Goal: Transaction & Acquisition: Purchase product/service

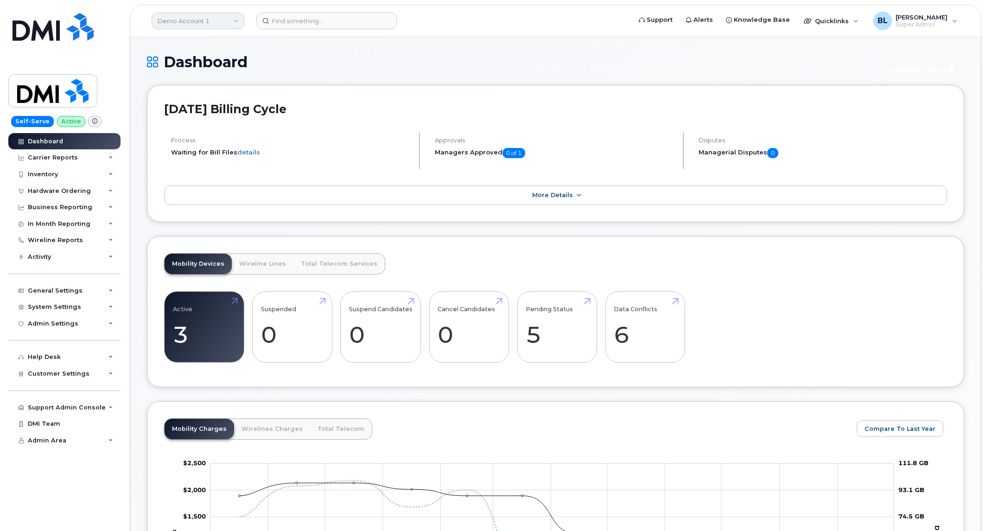
click at [209, 25] on link "Demo Account 1" at bounding box center [198, 21] width 93 height 17
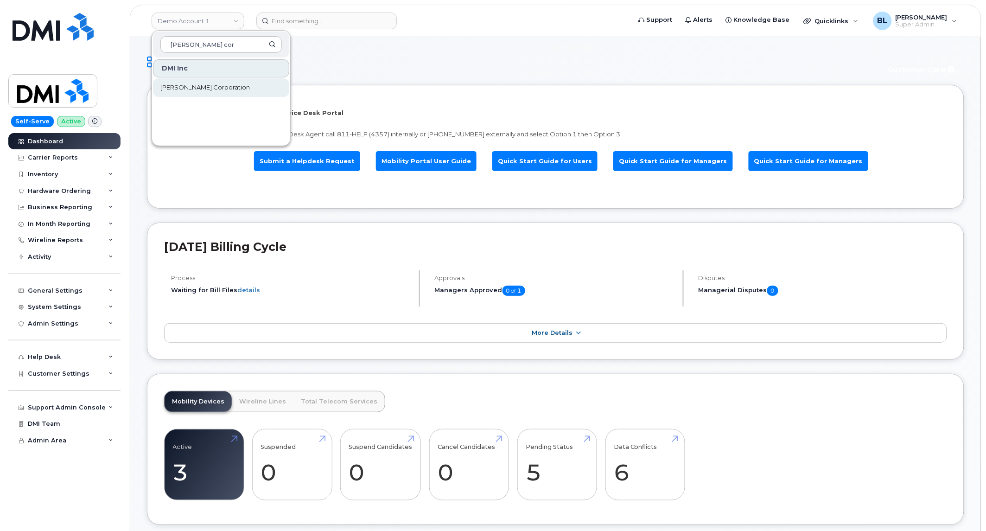
type input "kiewit cor"
click at [206, 86] on span "[PERSON_NAME] Corporation" at bounding box center [204, 87] width 89 height 9
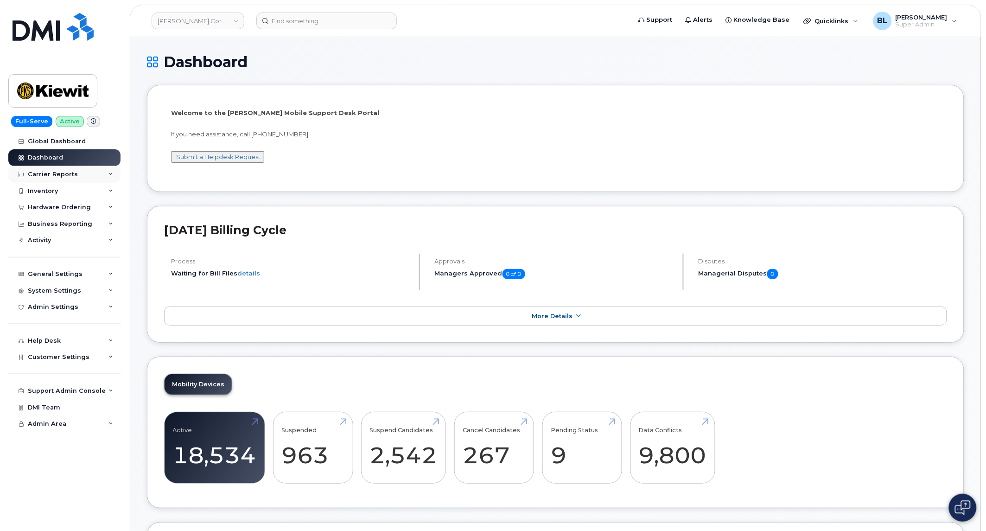
click at [82, 176] on div "Carrier Reports" at bounding box center [64, 174] width 112 height 17
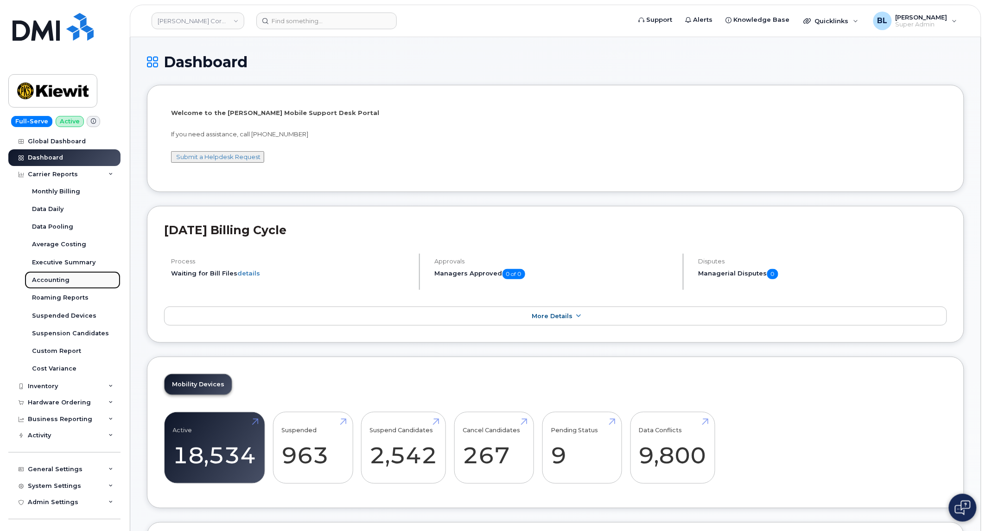
click at [87, 278] on link "Accounting" at bounding box center [73, 280] width 96 height 18
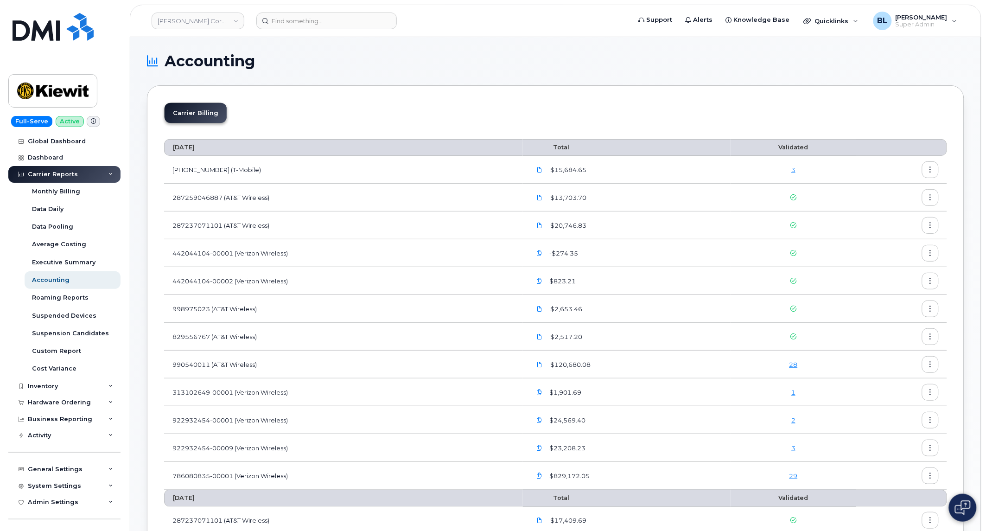
click at [380, 34] on header "Kiewit Corporation Support Alerts Knowledge Base Quicklinks Suspend / Cancel De…" at bounding box center [555, 21] width 851 height 32
click at [797, 474] on link "29" at bounding box center [793, 475] width 8 height 7
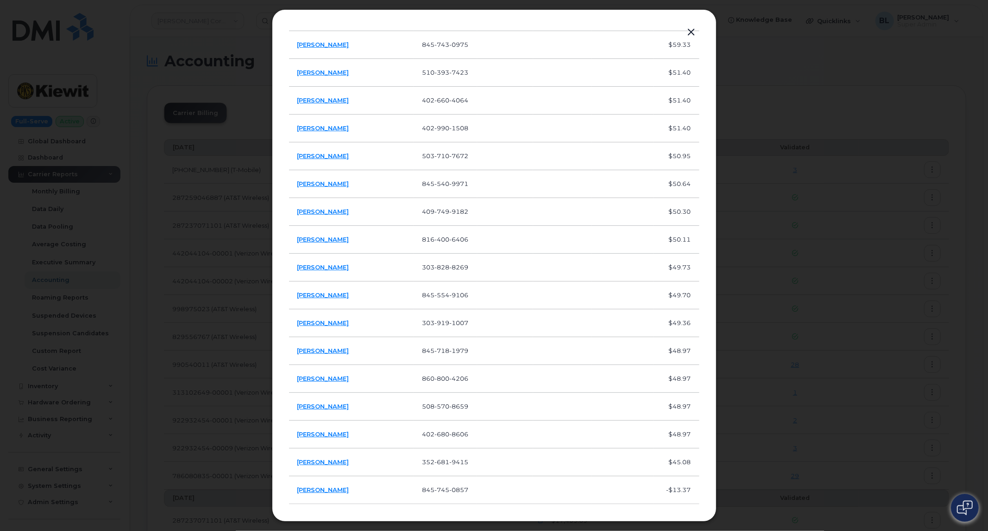
scroll to position [409, 0]
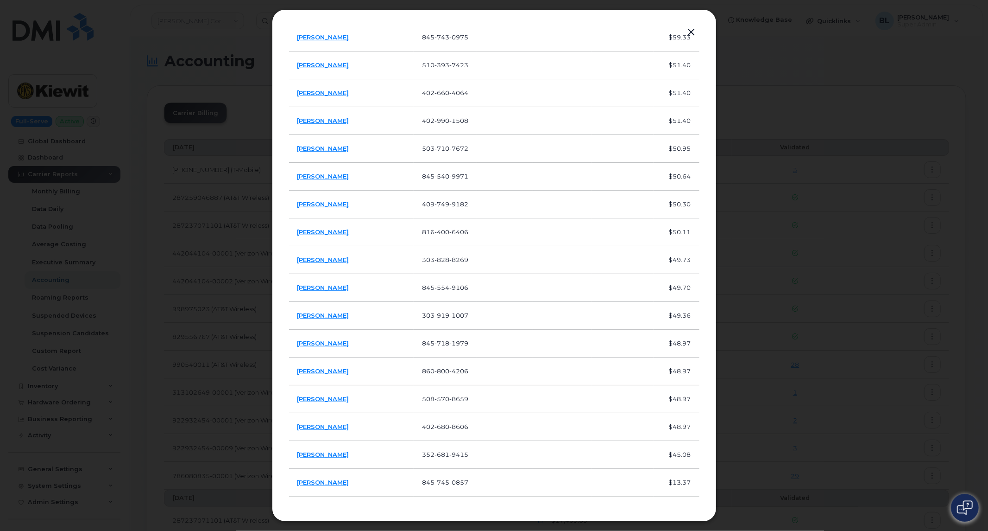
click at [773, 417] on div at bounding box center [494, 265] width 988 height 531
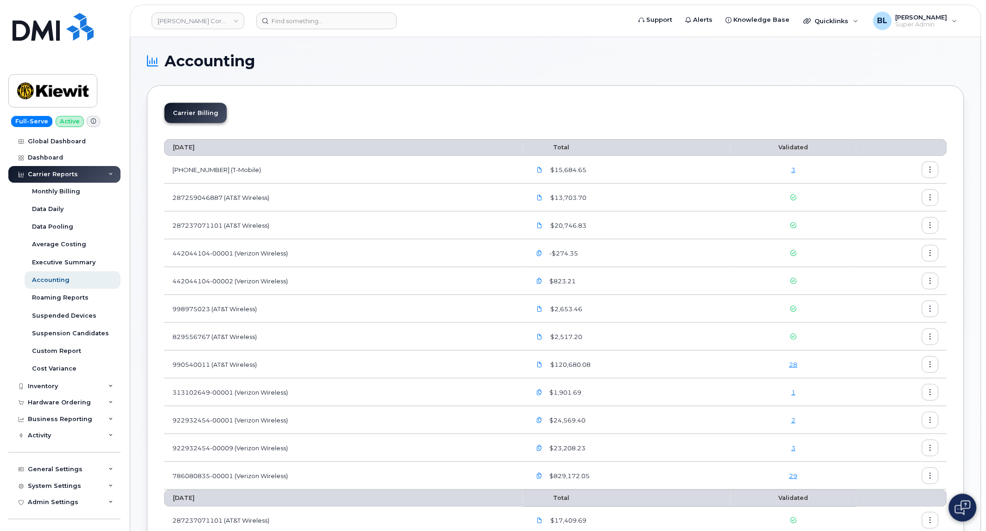
click at [796, 475] on link "29" at bounding box center [793, 475] width 8 height 7
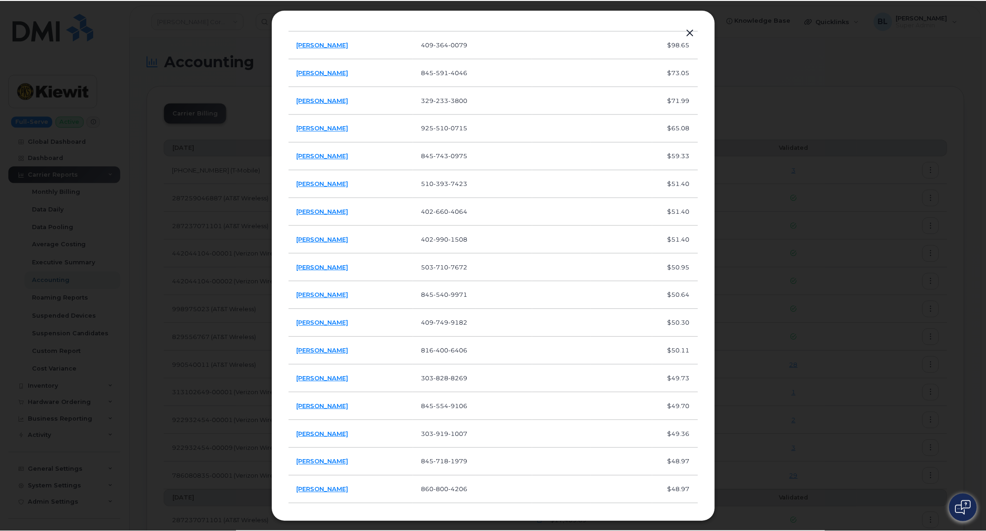
scroll to position [289, 0]
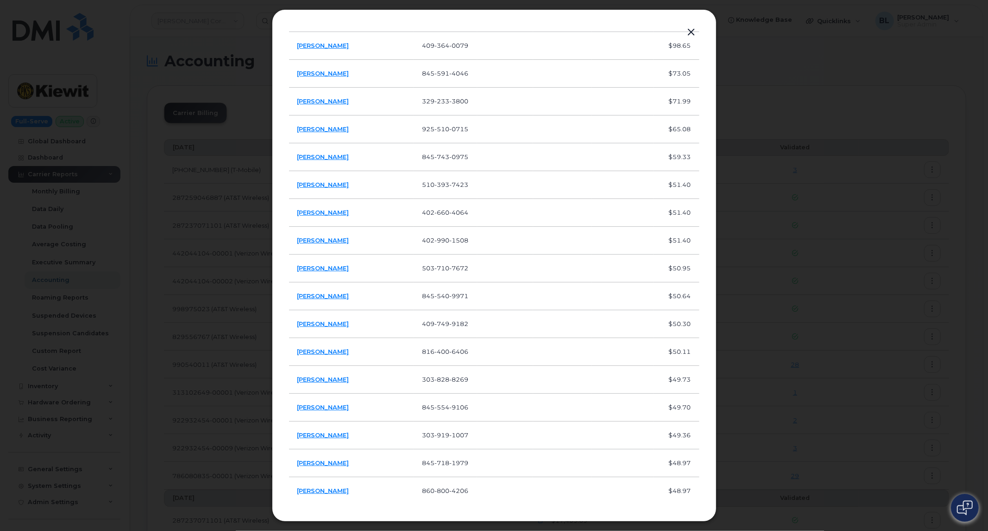
click at [492, 496] on td at bounding box center [505, 491] width 56 height 28
click at [313, 434] on link "NAZEK NAJA" at bounding box center [323, 434] width 52 height 7
drag, startPoint x: 442, startPoint y: 463, endPoint x: 386, endPoint y: 462, distance: 55.6
click at [414, 462] on td "845 718 1979" at bounding box center [445, 463] width 63 height 28
copy span "845 718 1979"
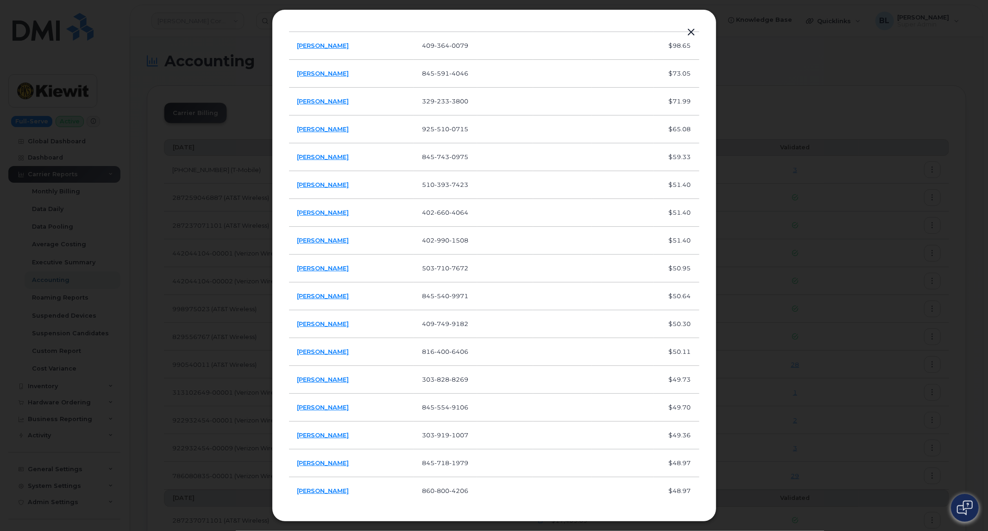
click at [745, 362] on div at bounding box center [494, 265] width 988 height 531
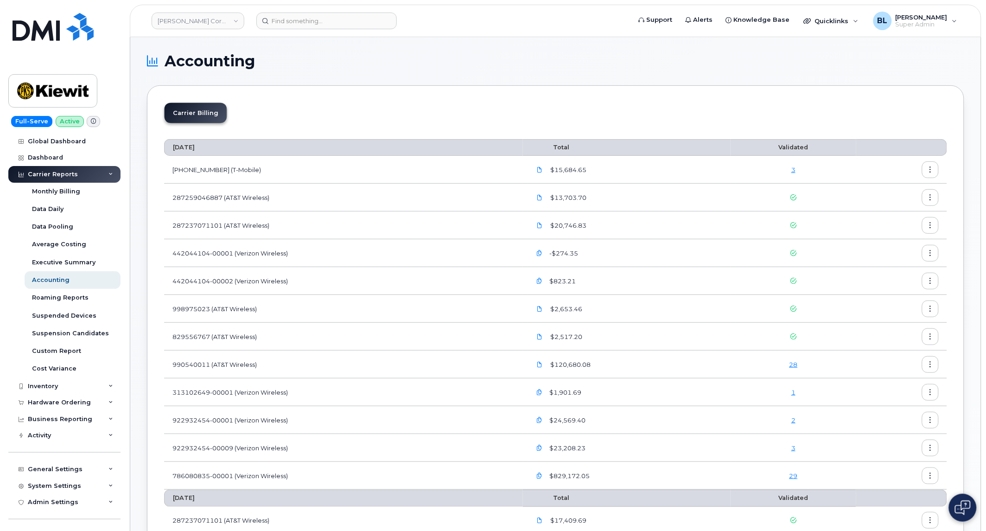
click at [294, 6] on header "Kiewit Corporation Support Alerts Knowledge Base Quicklinks Suspend / Cancel De…" at bounding box center [555, 21] width 851 height 32
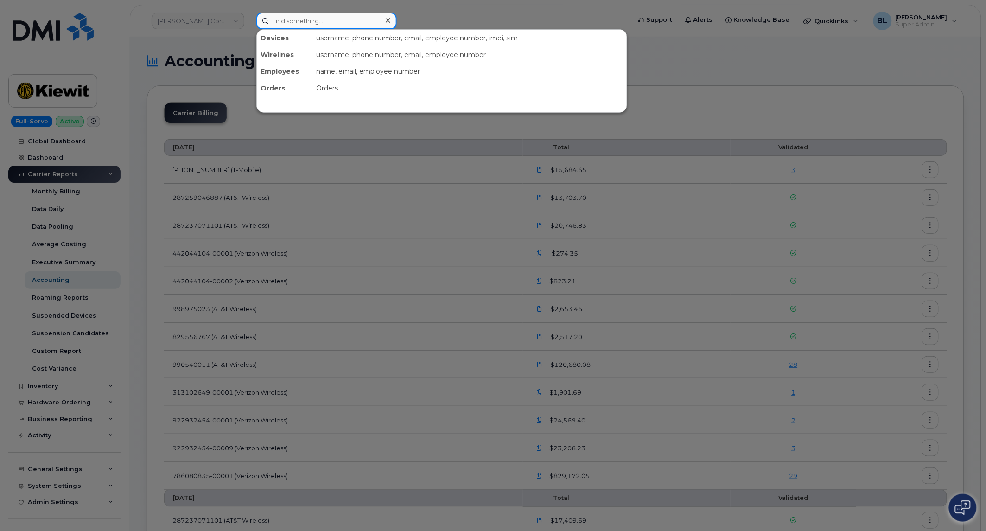
click at [303, 24] on input at bounding box center [326, 21] width 140 height 17
paste input "8457181979"
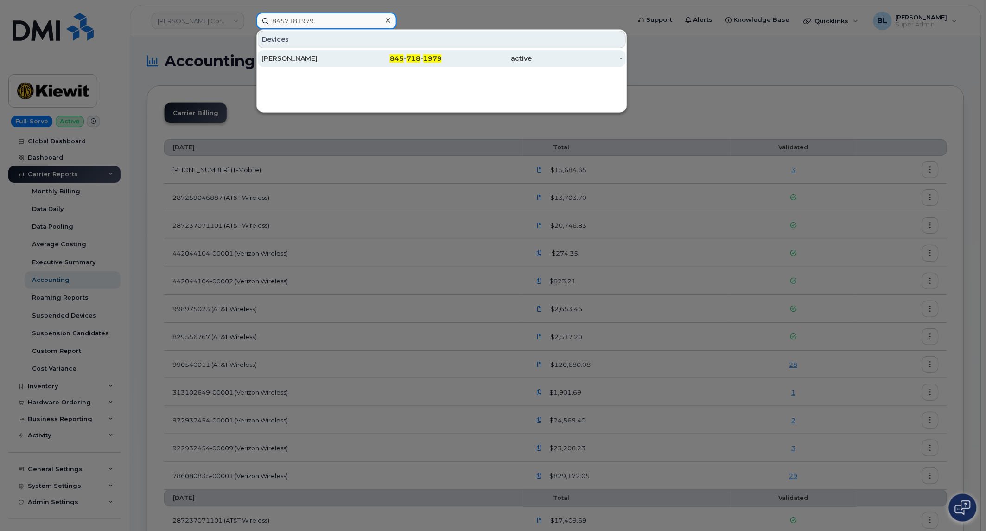
type input "8457181979"
click at [338, 61] on div "KEVIN MAJESTIC" at bounding box center [306, 58] width 90 height 9
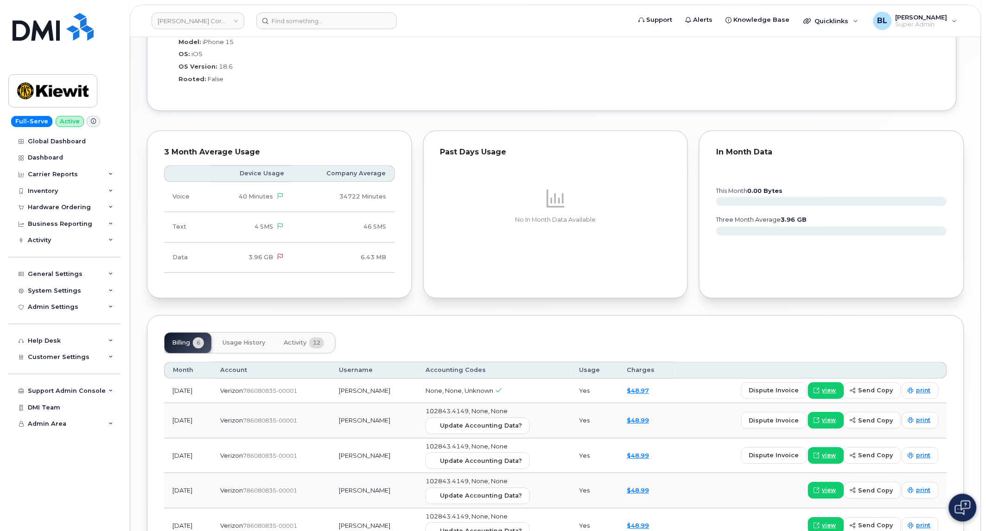
scroll to position [728, 0]
drag, startPoint x: 476, startPoint y: 400, endPoint x: 442, endPoint y: 411, distance: 35.0
click at [442, 411] on tbody "Jul 2025 Verizon  786080835-00001 KEVIN MAJESTIC None, None, Unknown Yes $48.97…" at bounding box center [555, 478] width 783 height 200
click at [442, 411] on span "102843.4149, None, None" at bounding box center [466, 409] width 82 height 7
drag, startPoint x: 442, startPoint y: 411, endPoint x: 484, endPoint y: 408, distance: 41.4
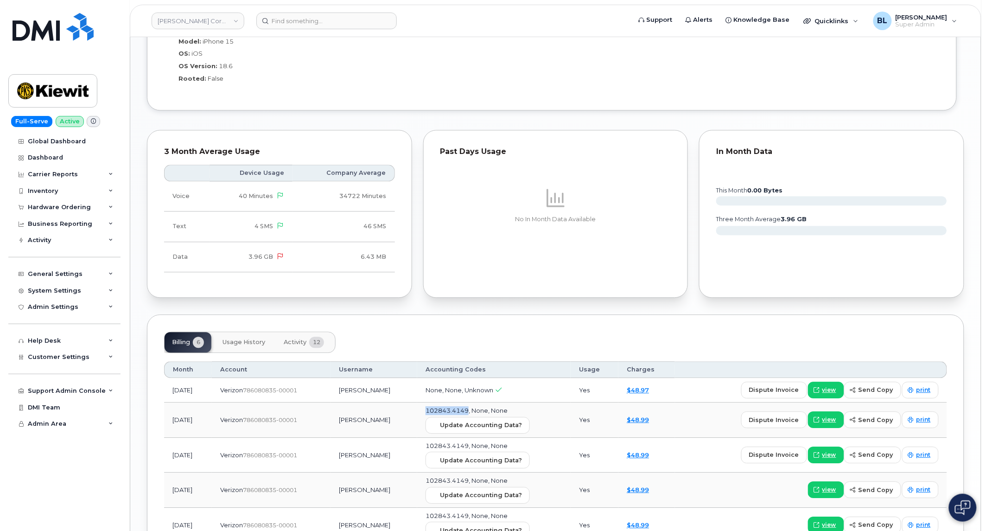
click at [484, 408] on span "102843.4149, None, None" at bounding box center [466, 409] width 82 height 7
copy span "102843.4149"
click at [78, 362] on div "Customer Settings" at bounding box center [64, 356] width 112 height 17
click at [81, 283] on div "System Settings" at bounding box center [64, 290] width 112 height 17
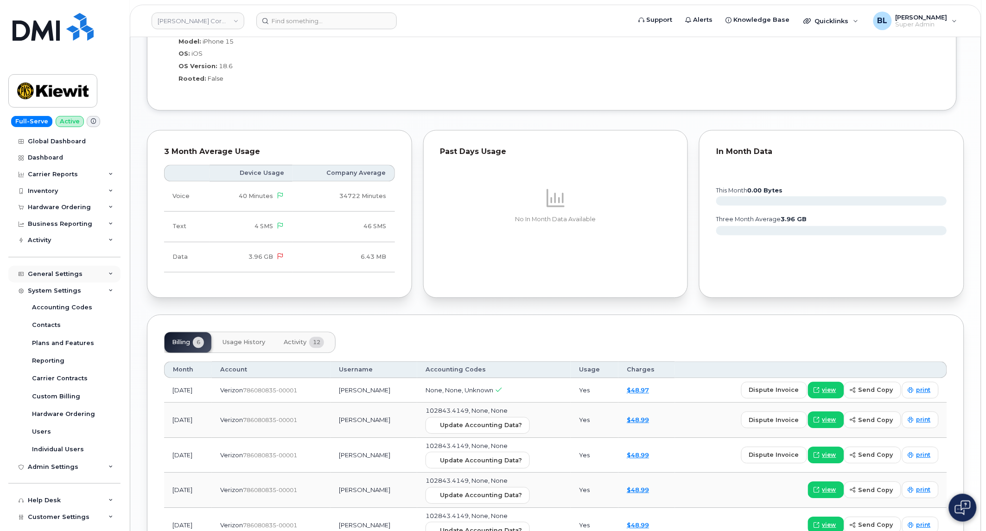
click at [85, 266] on div "General Settings" at bounding box center [64, 273] width 112 height 17
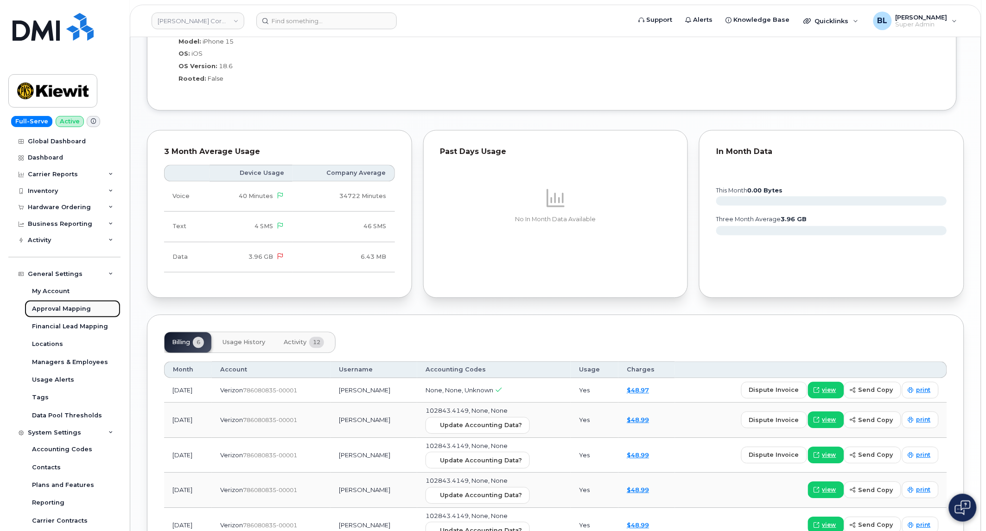
click at [84, 310] on div "Approval Mapping" at bounding box center [61, 308] width 59 height 8
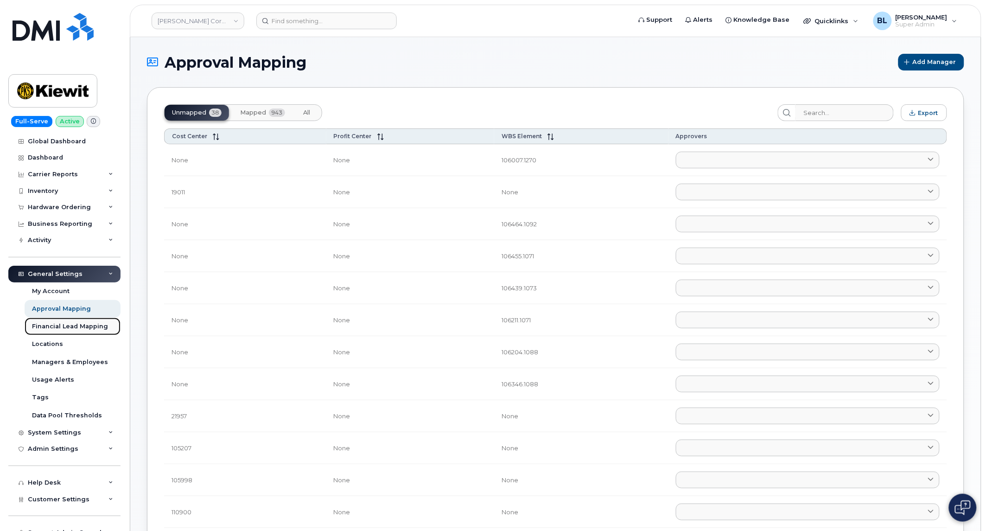
click at [95, 331] on link "Financial Lead Mapping" at bounding box center [73, 326] width 96 height 18
click at [392, 439] on td "None" at bounding box center [410, 448] width 168 height 32
click at [830, 116] on input "search" at bounding box center [844, 112] width 99 height 17
paste input "102843.4149"
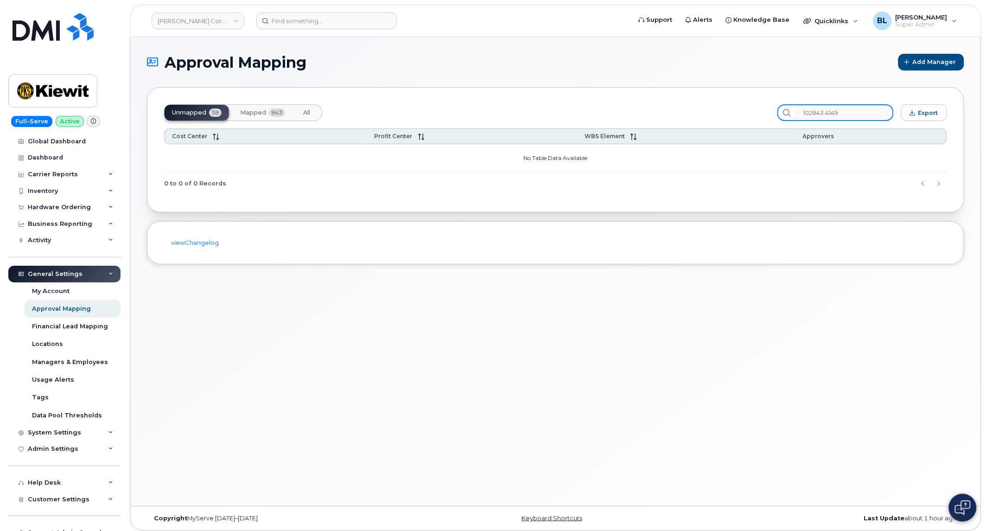
type input "102843.4149"
click at [306, 114] on span "All" at bounding box center [306, 112] width 7 height 7
click at [857, 108] on input "102843.4149" at bounding box center [844, 112] width 99 height 17
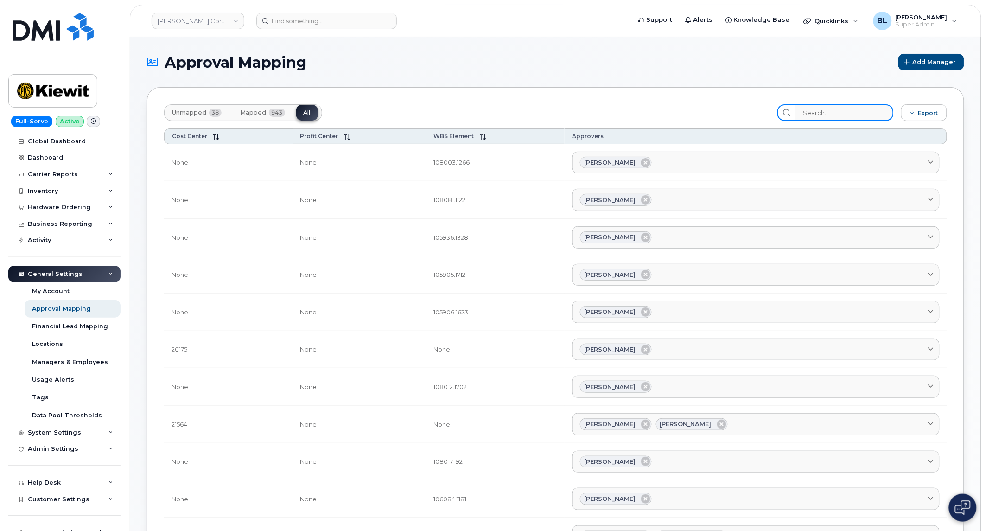
paste input "102843.4149"
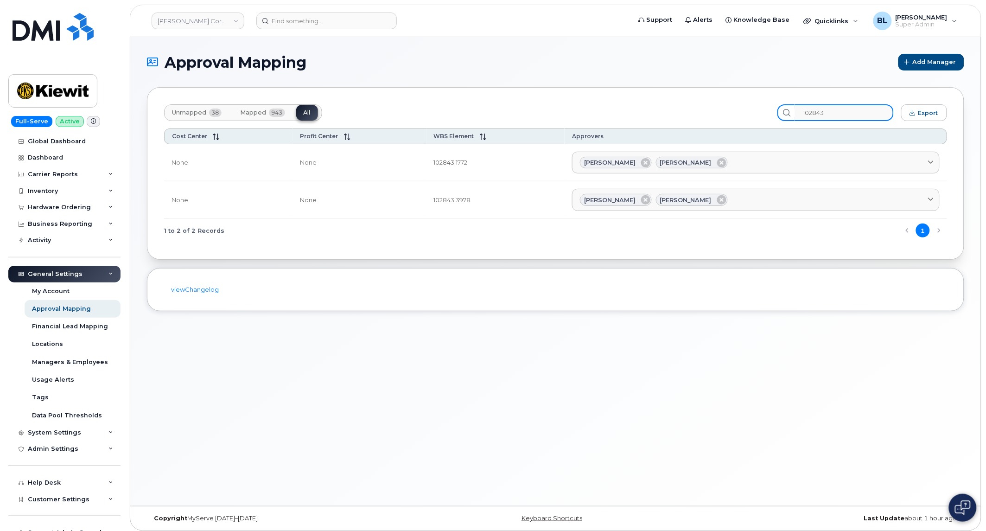
type input "102843"
click at [207, 291] on link "viewChangelog" at bounding box center [195, 288] width 48 height 7
click at [87, 436] on div "System Settings" at bounding box center [64, 432] width 112 height 17
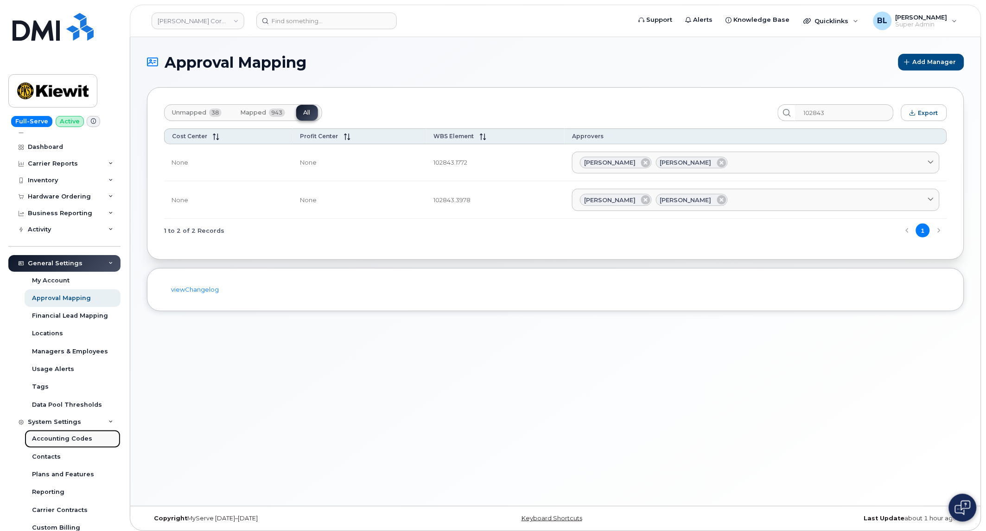
click at [82, 436] on div "Accounting Codes" at bounding box center [62, 438] width 60 height 8
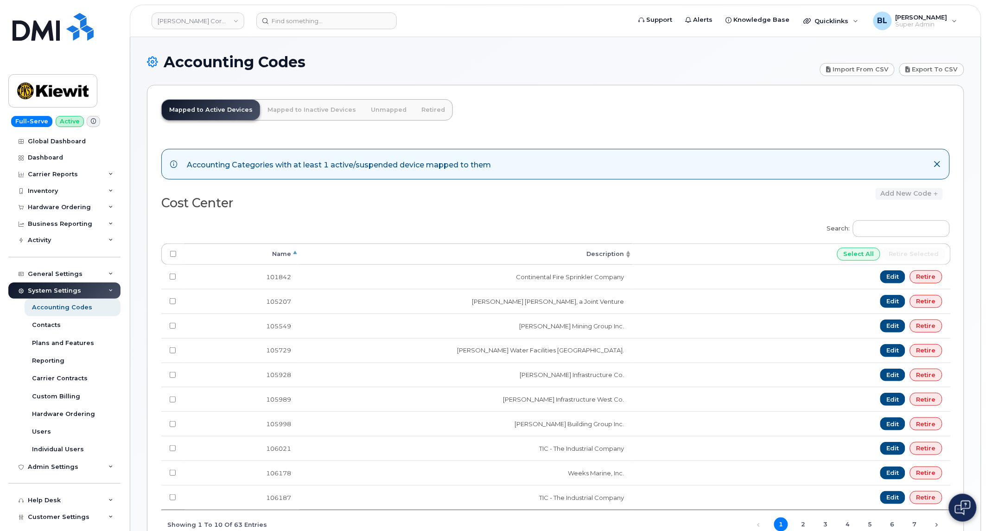
click at [391, 218] on div "Search: Processing... Name Description Select All Retire selected 101842 Contin…" at bounding box center [555, 376] width 788 height 324
click at [445, 204] on h2 "Cost Center" at bounding box center [354, 203] width 387 height 14
click at [416, 232] on div "Search: Processing... Name Description Select All Retire selected 101842 Contin…" at bounding box center [555, 376] width 788 height 324
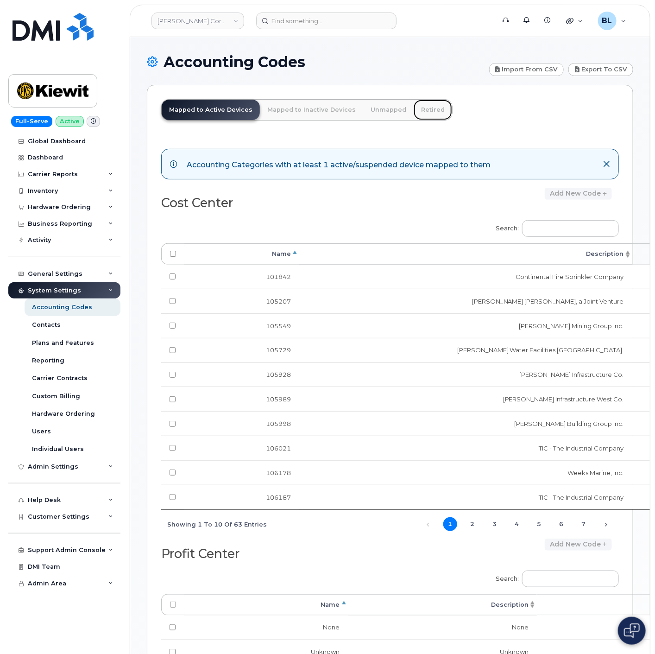
click at [428, 110] on link "Retired" at bounding box center [433, 110] width 38 height 20
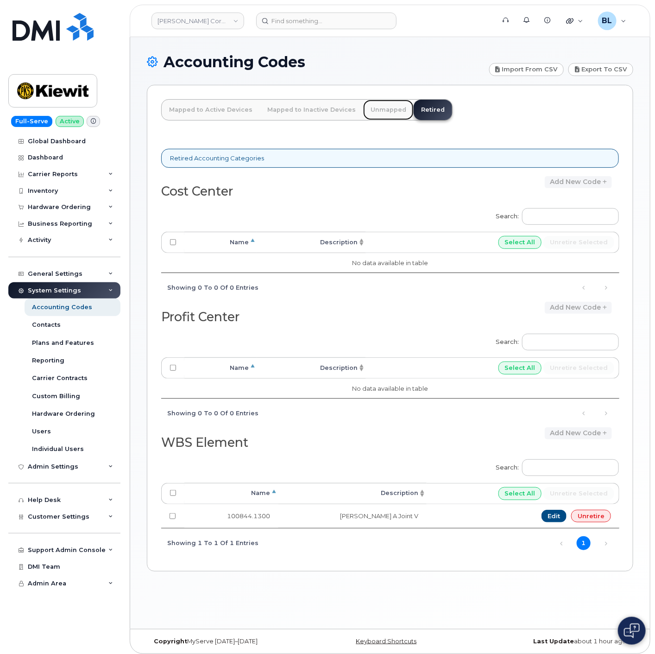
click at [373, 113] on link "Unmapped" at bounding box center [388, 110] width 51 height 20
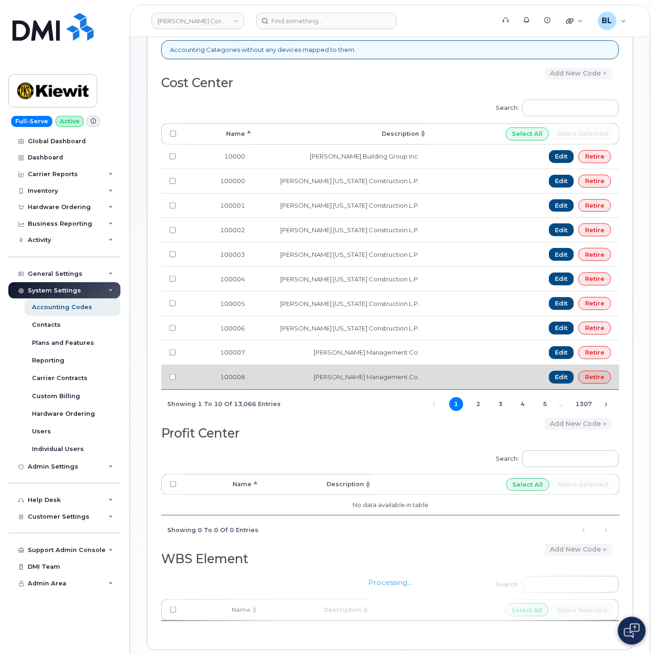
scroll to position [153, 0]
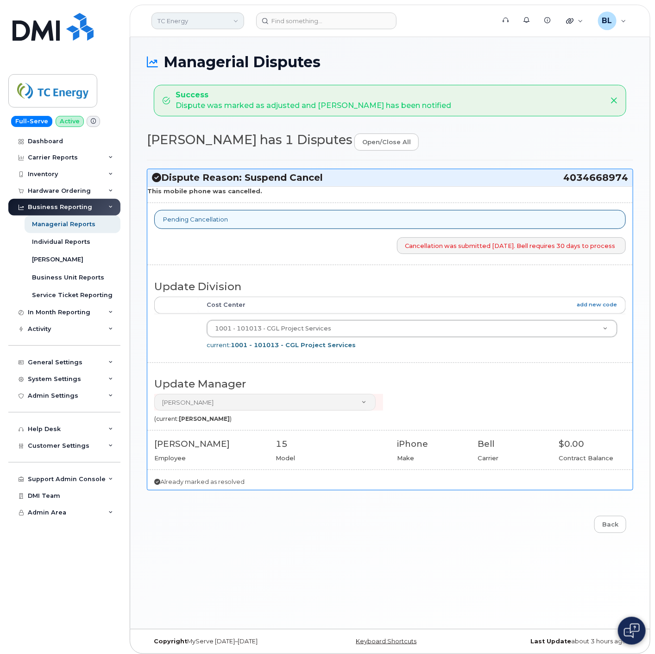
click at [198, 13] on link "TC Energy" at bounding box center [198, 21] width 93 height 17
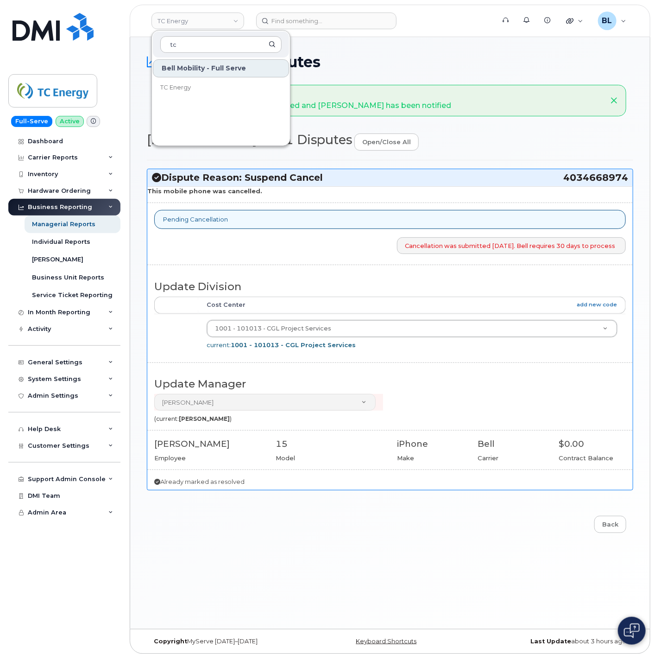
type input "t"
type input "jd ir"
click at [220, 84] on link "JD Irving" at bounding box center [221, 87] width 136 height 19
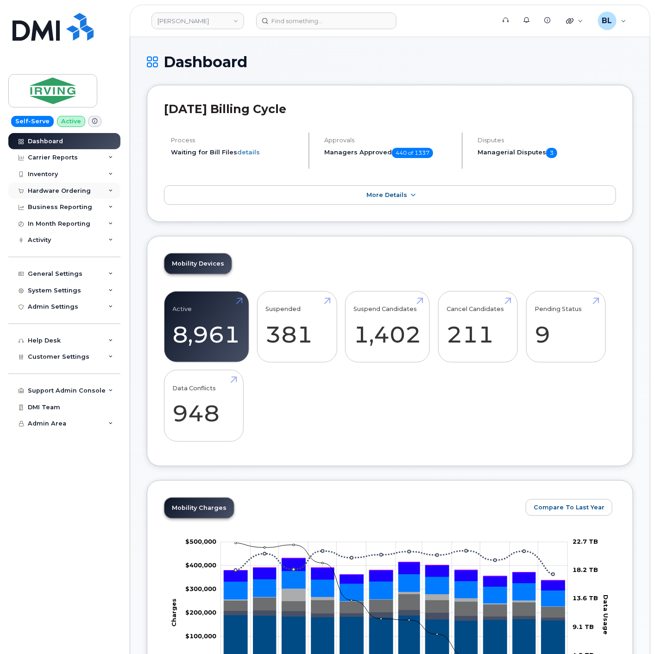
click at [90, 195] on div "Hardware Ordering" at bounding box center [64, 191] width 112 height 17
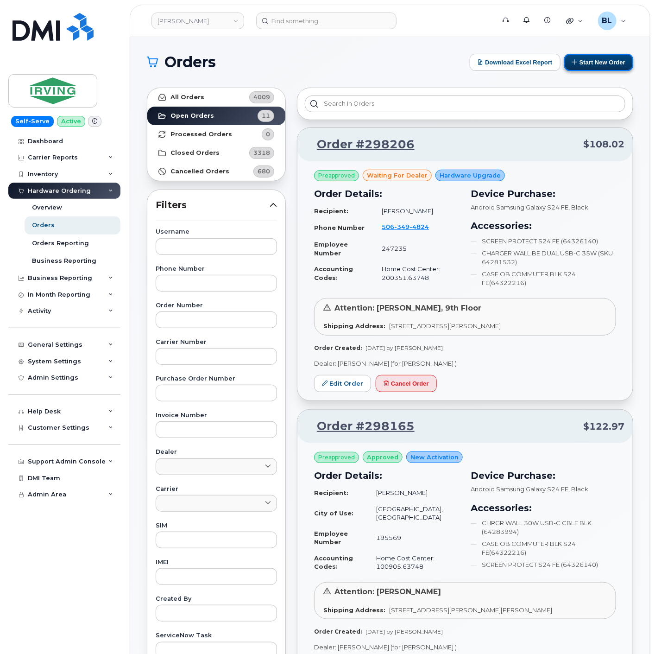
click at [581, 61] on button "Start New Order" at bounding box center [598, 62] width 69 height 17
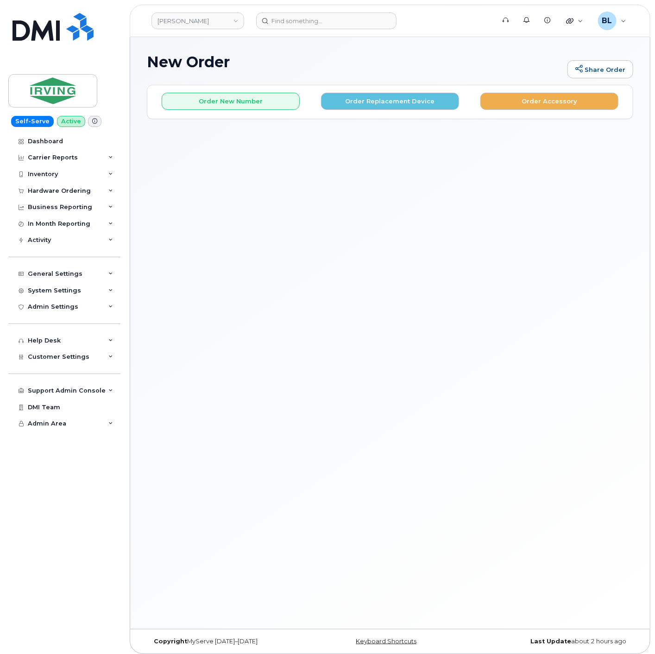
click at [310, 104] on div "Order New Number Order Replacement Device Order Accessory" at bounding box center [390, 97] width 486 height 25
click at [259, 106] on button "Order New Number" at bounding box center [231, 101] width 138 height 17
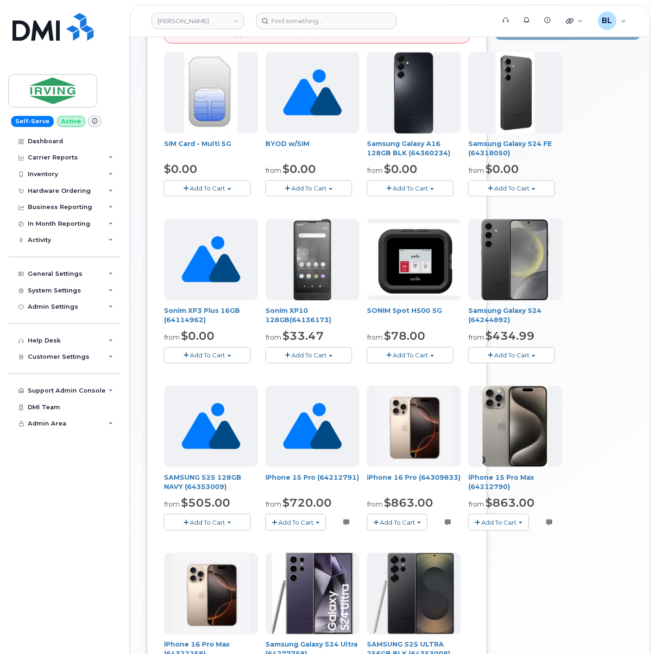
scroll to position [137, 0]
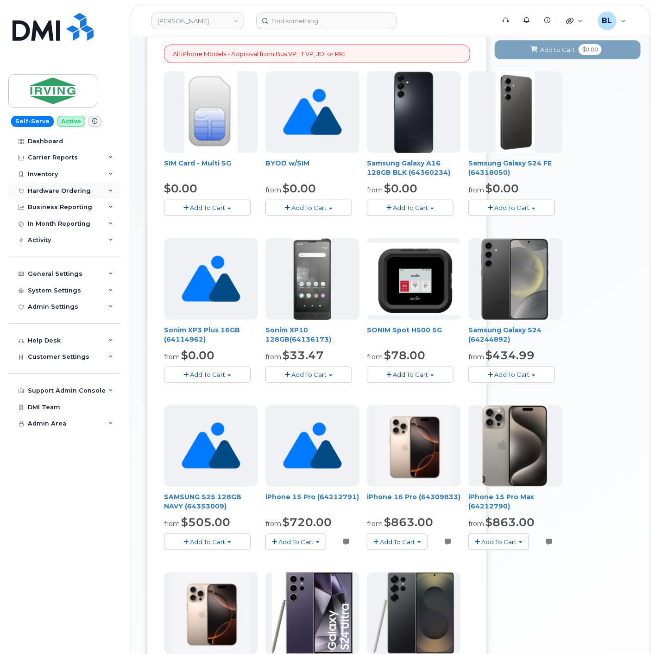
click at [57, 190] on div "Hardware Ordering" at bounding box center [59, 190] width 63 height 7
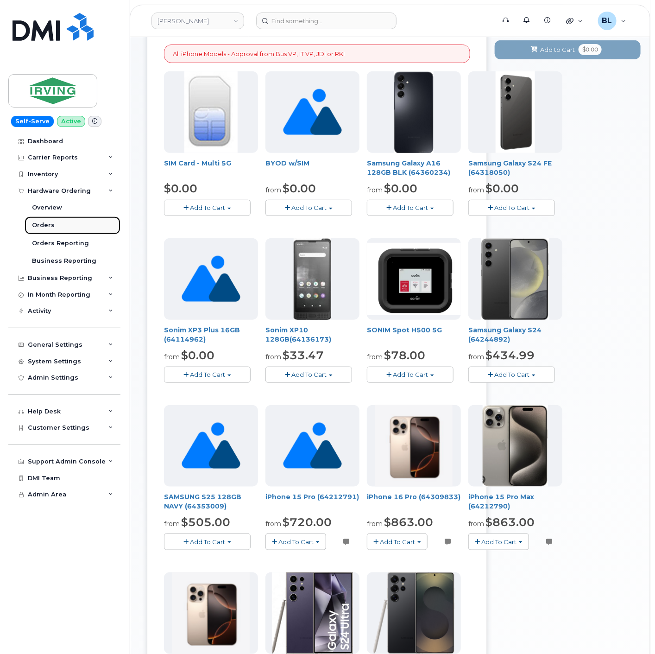
click at [58, 221] on link "Orders" at bounding box center [73, 225] width 96 height 18
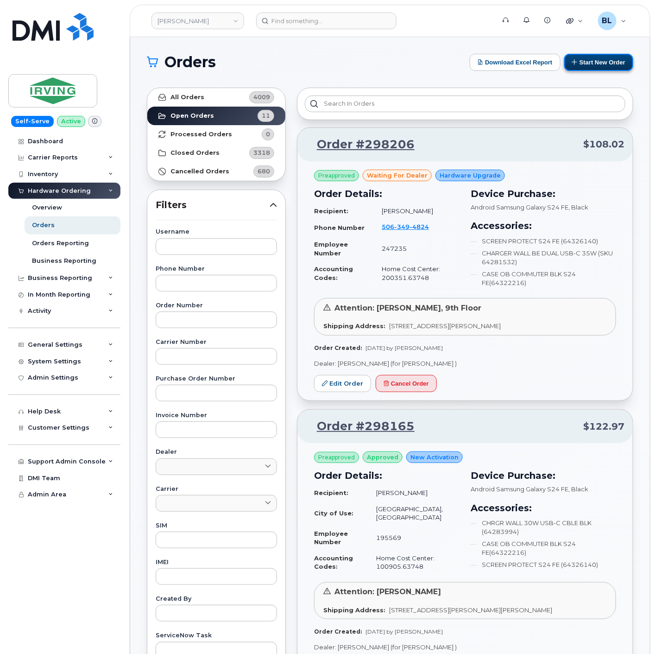
click at [591, 63] on button "Start New Order" at bounding box center [598, 62] width 69 height 17
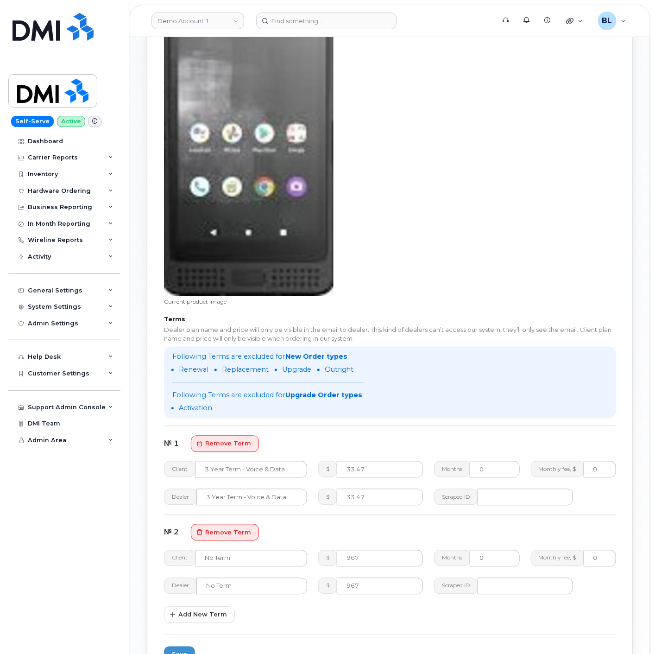
scroll to position [549, 0]
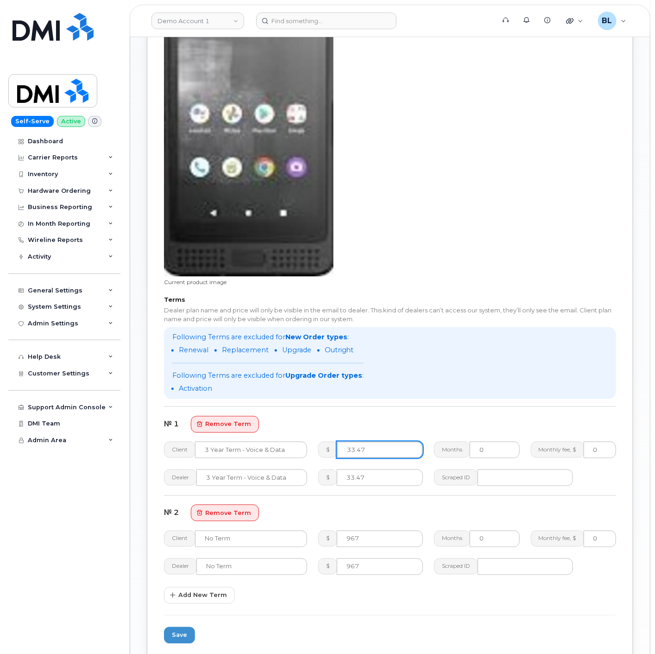
click at [349, 442] on input "33.47" at bounding box center [380, 450] width 86 height 17
type input "133.47"
click at [174, 631] on span "Save" at bounding box center [179, 635] width 15 height 9
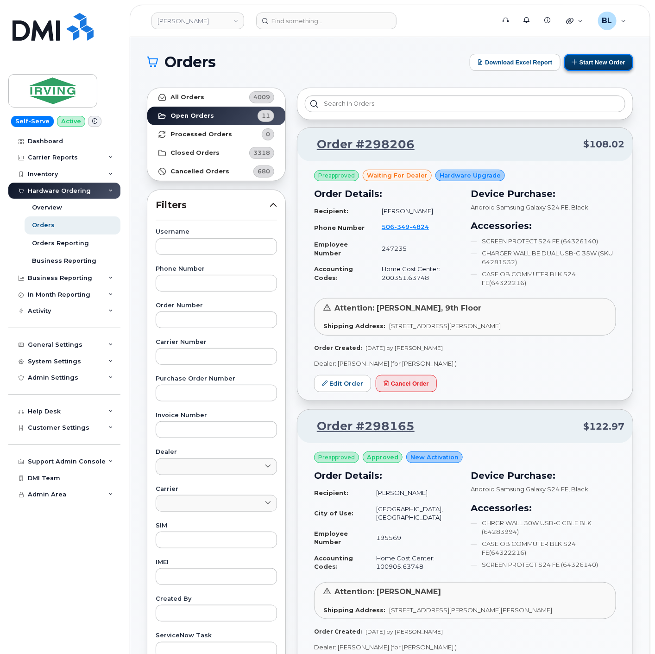
click at [601, 58] on button "Start New Order" at bounding box center [598, 62] width 69 height 17
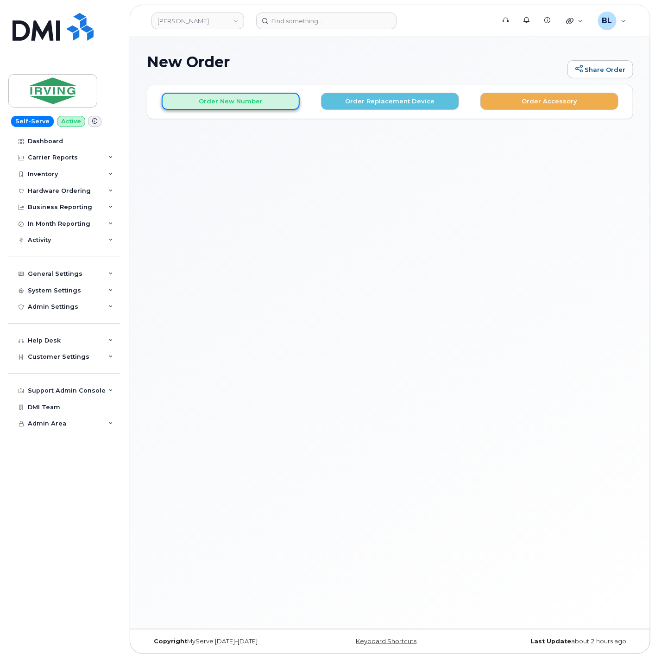
click at [258, 95] on button "Order New Number" at bounding box center [231, 101] width 138 height 17
